Goal: Task Accomplishment & Management: Manage account settings

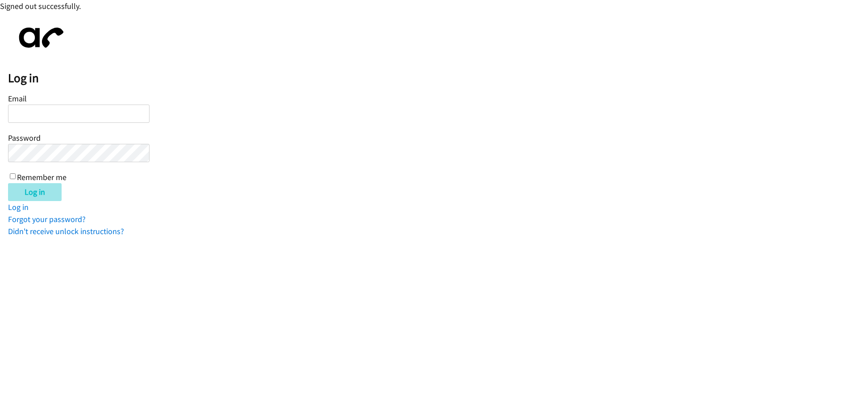
type input "[EMAIL_ADDRESS][DOMAIN_NAME]"
click at [22, 193] on input "Log in" at bounding box center [35, 192] width 54 height 18
type input "[EMAIL_ADDRESS][DOMAIN_NAME]"
click at [40, 196] on input "Log in" at bounding box center [35, 192] width 54 height 18
